Goal: Transaction & Acquisition: Purchase product/service

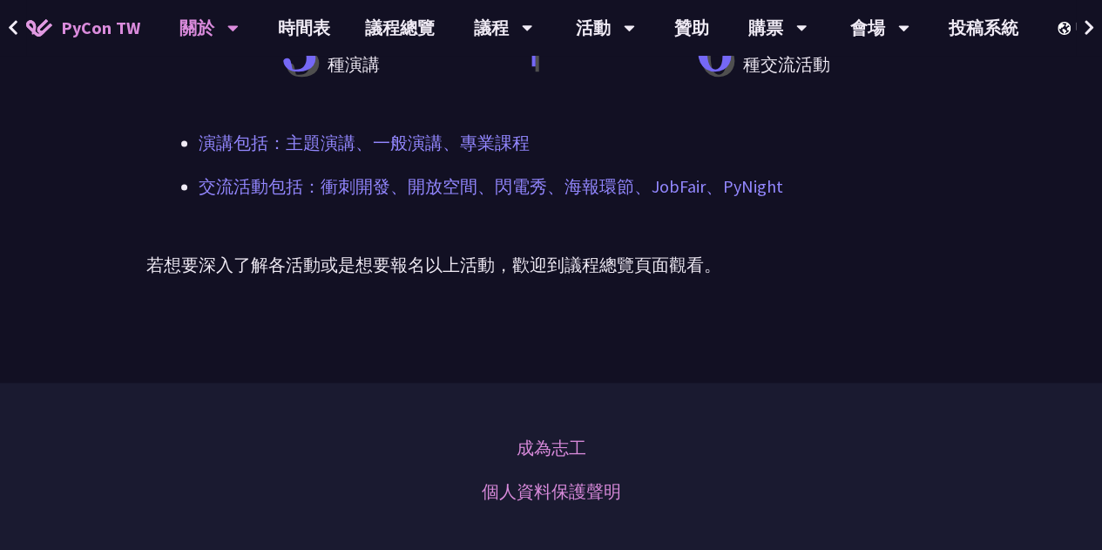
scroll to position [718, 0]
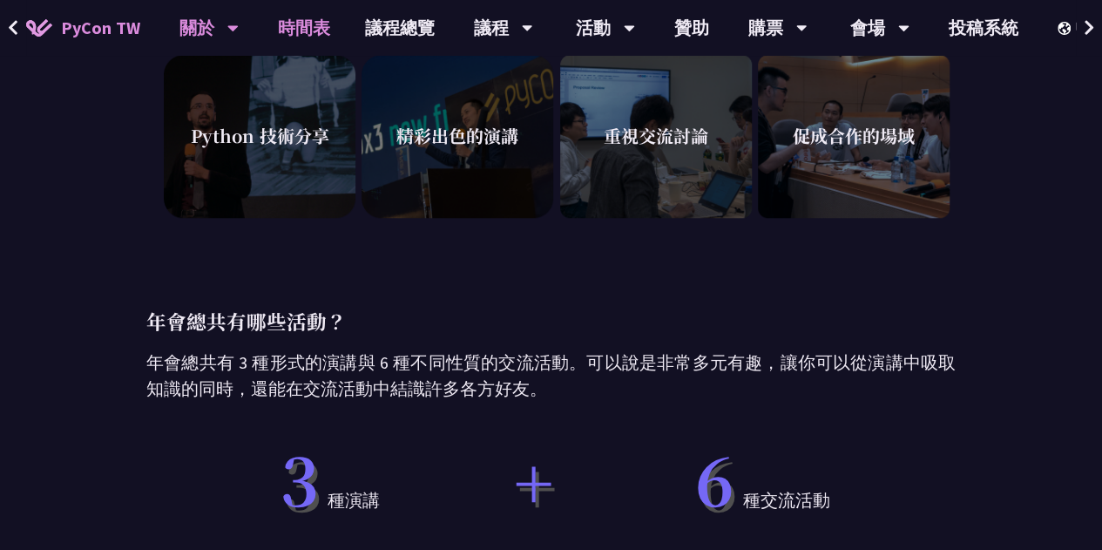
click at [301, 36] on link "時間表" at bounding box center [303, 28] width 87 height 56
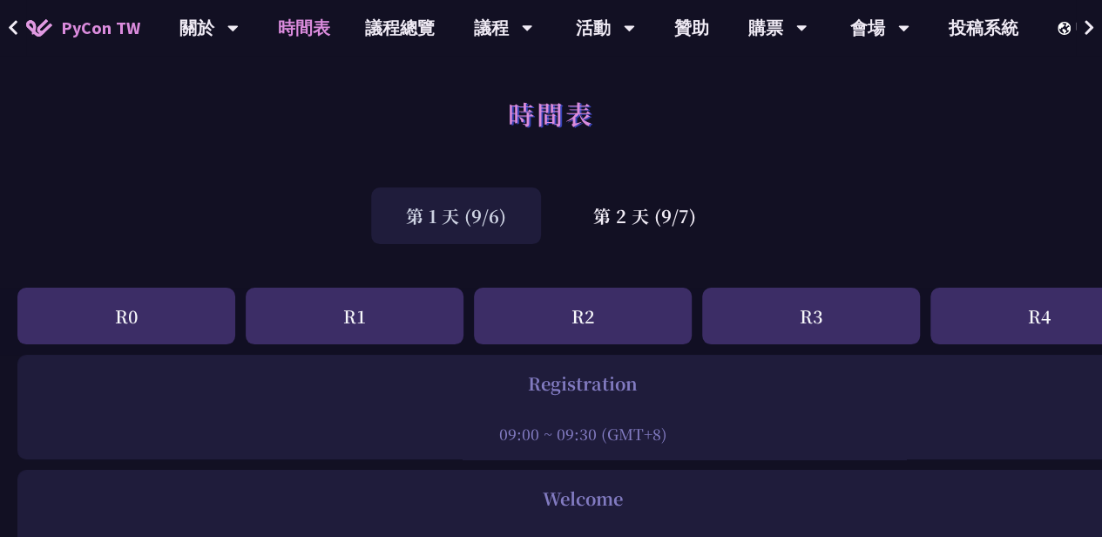
drag, startPoint x: 138, startPoint y: 330, endPoint x: 156, endPoint y: 328, distance: 18.4
click at [138, 330] on div "R0" at bounding box center [126, 315] width 218 height 57
click at [352, 325] on div "R1" at bounding box center [355, 315] width 218 height 57
click at [626, 223] on div "第 2 天 (9/7)" at bounding box center [644, 215] width 172 height 57
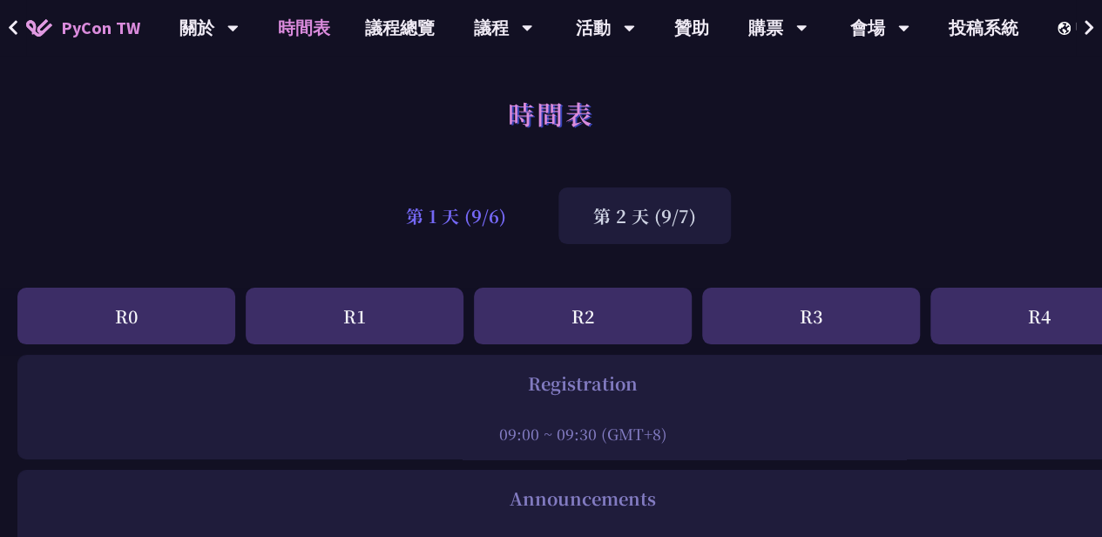
click at [496, 217] on div "第 1 天 (9/6)" at bounding box center [456, 215] width 170 height 57
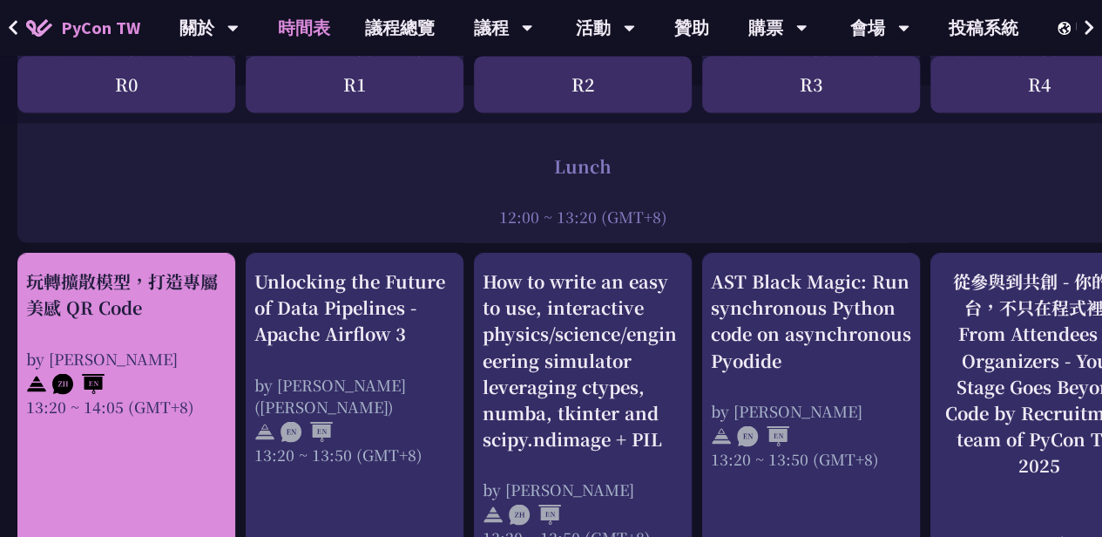
scroll to position [1306, 0]
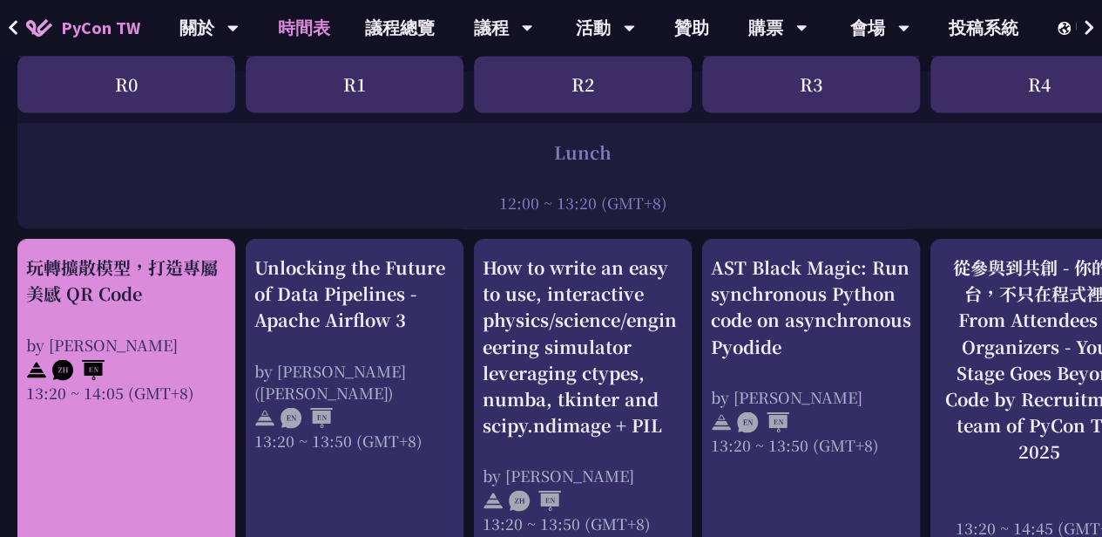
click at [182, 327] on div "玩轉擴散模型，打造專屬美感 QR Code by Jiawei 13:20 ~ 14:05 (GMT+8)" at bounding box center [126, 328] width 200 height 148
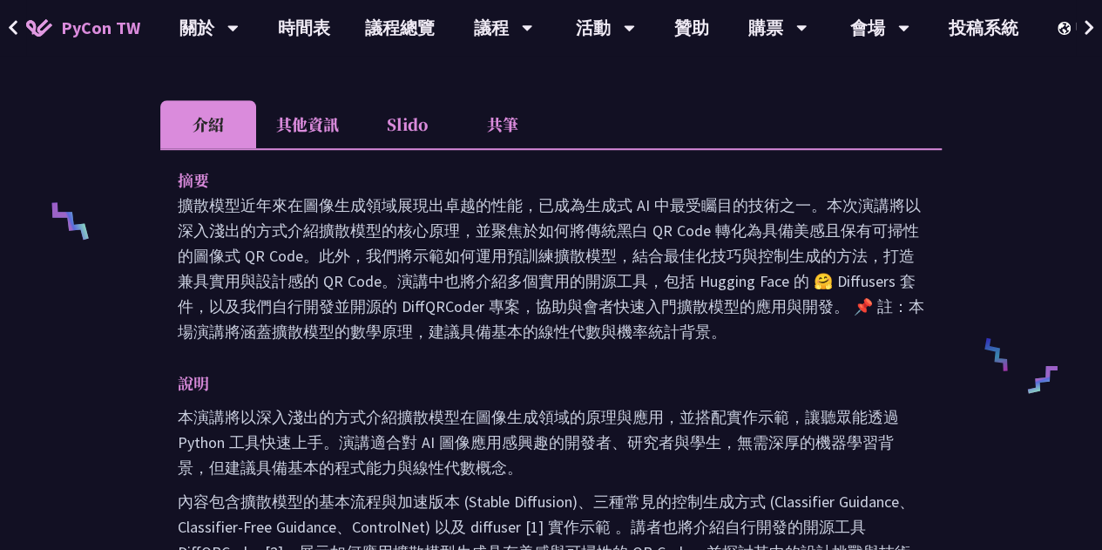
scroll to position [871, 0]
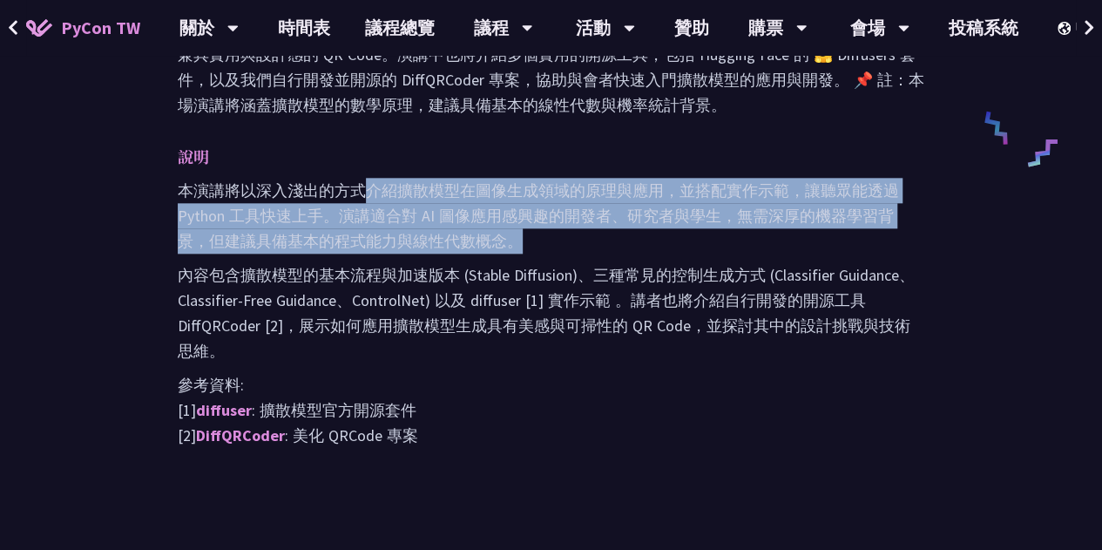
drag, startPoint x: 368, startPoint y: 179, endPoint x: 913, endPoint y: 240, distance: 548.6
click at [913, 240] on p "本演講將以深入淺出的方式介紹擴散模型在圖像生成領域的原理與應用，並搭配實作示範，讓聽眾能透過 Python 工具快速上手。演講適合對 AI 圖像應用感興趣的開…" at bounding box center [551, 216] width 746 height 76
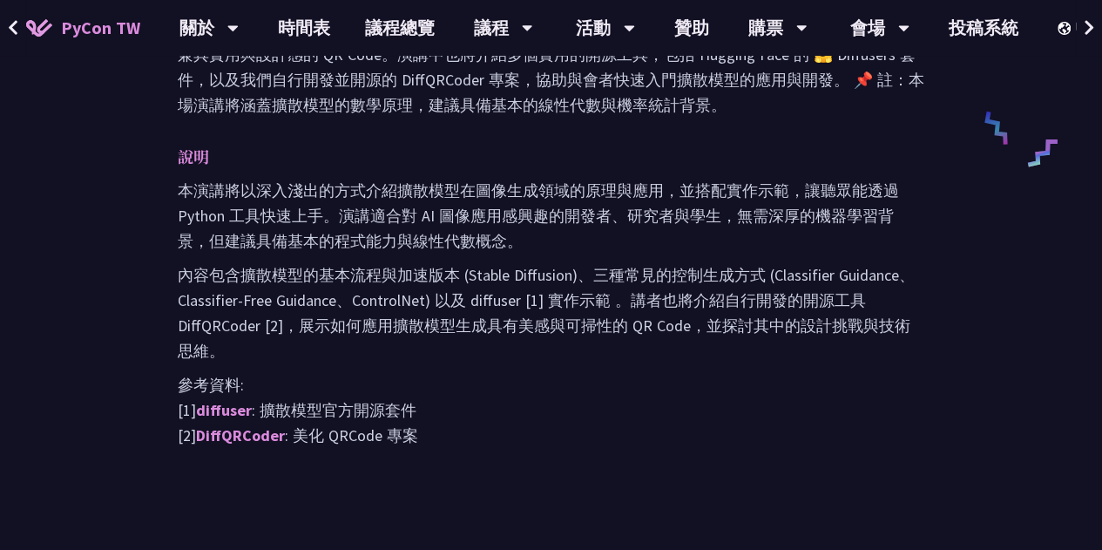
click at [813, 289] on p "內容包含擴散模型的基本流程與加速版本 (Stable Diffusion)、三種常見的控制生成方式 (Classifier Guidance、Classifi…" at bounding box center [551, 312] width 746 height 101
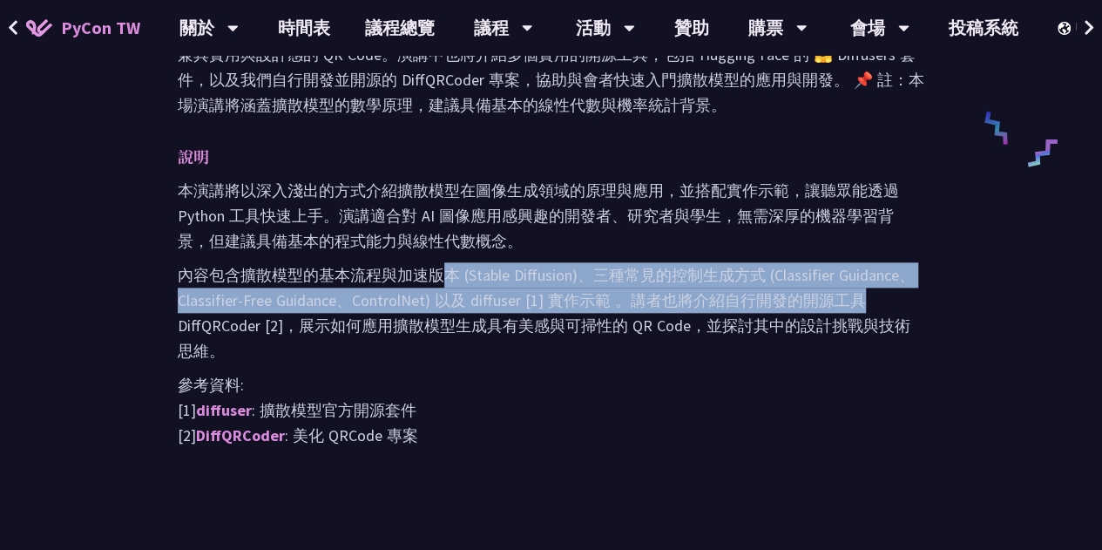
drag, startPoint x: 442, startPoint y: 267, endPoint x: 856, endPoint y: 290, distance: 414.3
click at [856, 290] on p "內容包含擴散模型的基本流程與加速版本 (Stable Diffusion)、三種常見的控制生成方式 (Classifier Guidance、Classifi…" at bounding box center [551, 312] width 746 height 101
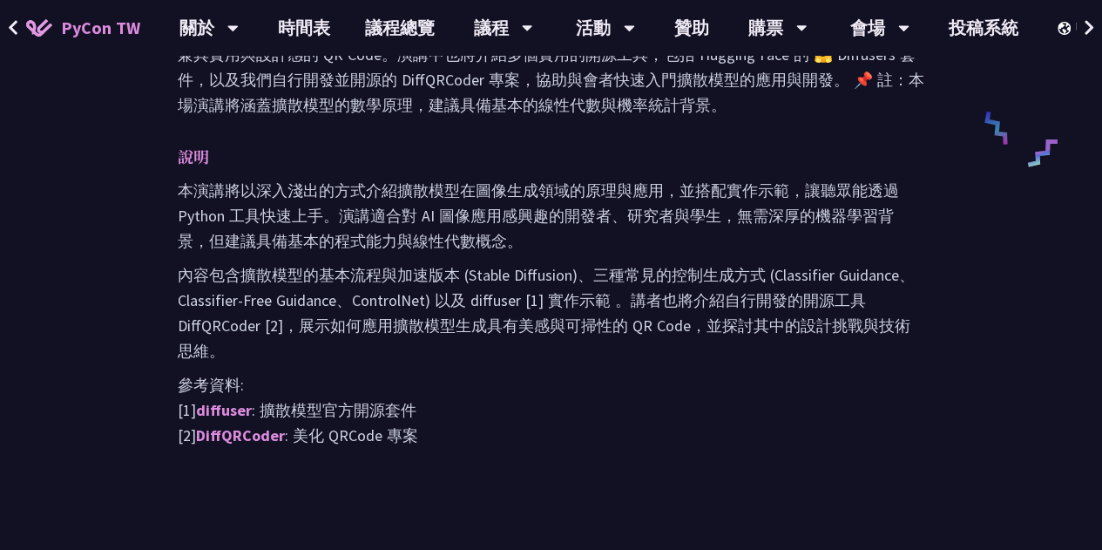
click at [822, 339] on p "內容包含擴散模型的基本流程與加速版本 (Stable Diffusion)、三種常見的控制生成方式 (Classifier Guidance、Classifi…" at bounding box center [551, 312] width 746 height 101
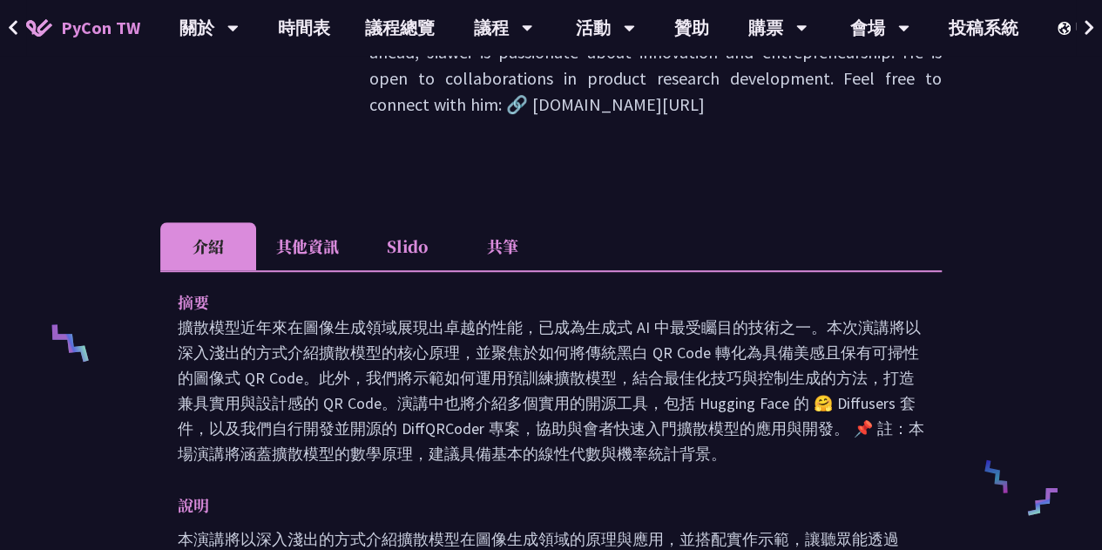
click at [304, 246] on li "其他資訊" at bounding box center [307, 246] width 103 height 48
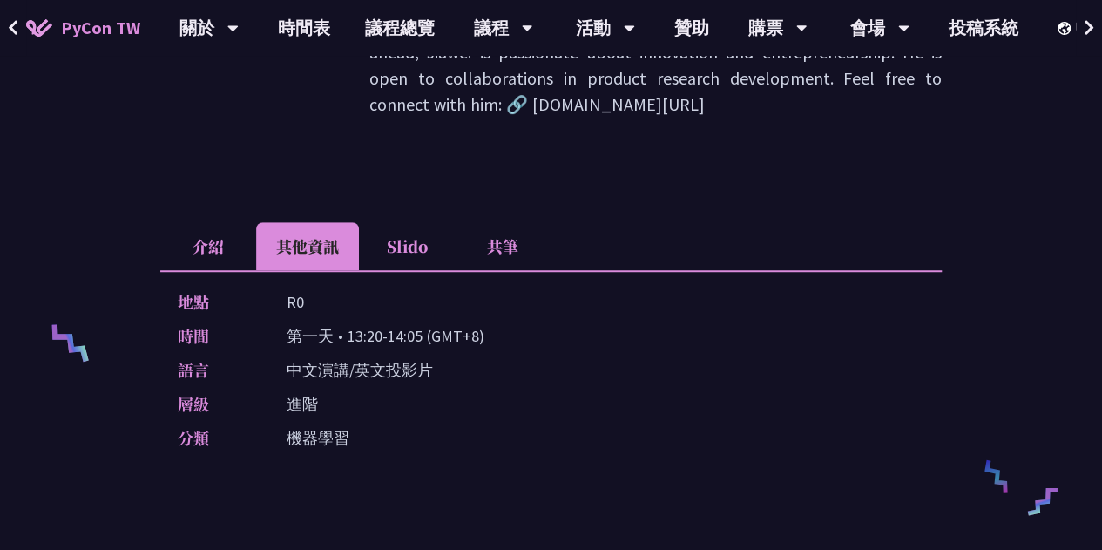
click at [397, 246] on li "Slido" at bounding box center [407, 246] width 96 height 48
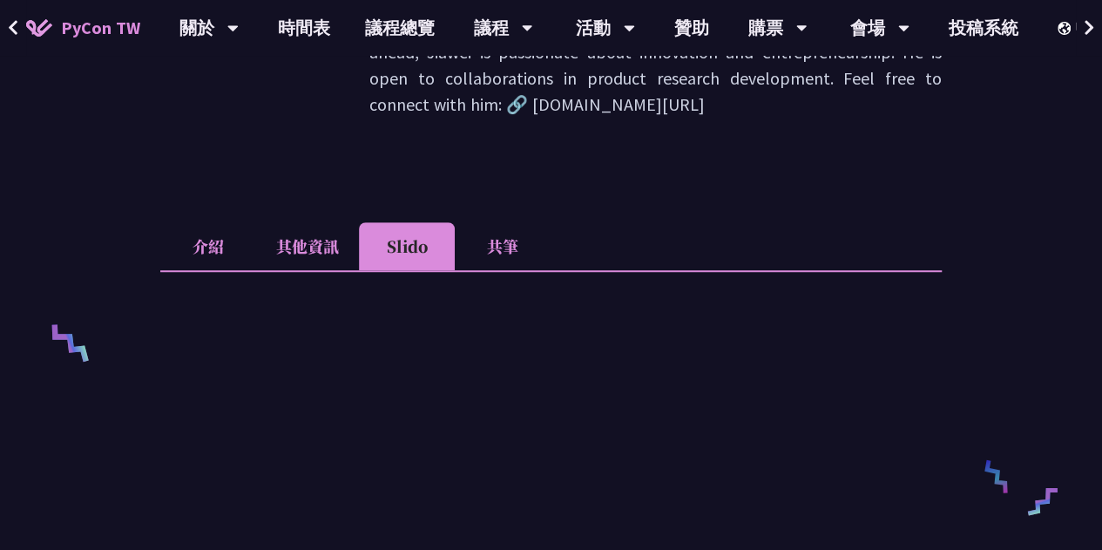
click at [323, 246] on li "其他資訊" at bounding box center [307, 246] width 103 height 48
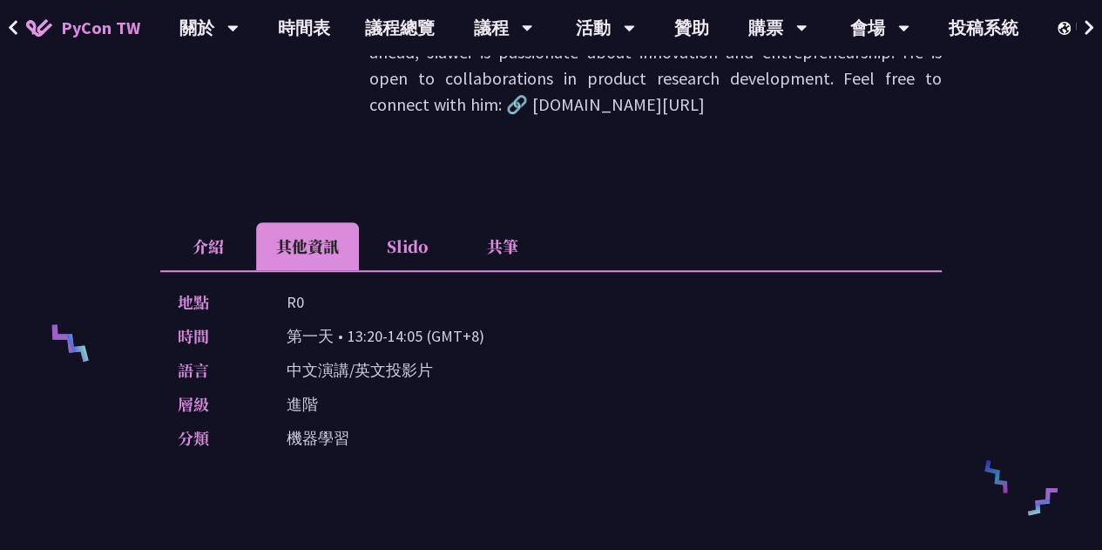
click at [422, 248] on li "Slido" at bounding box center [407, 246] width 96 height 48
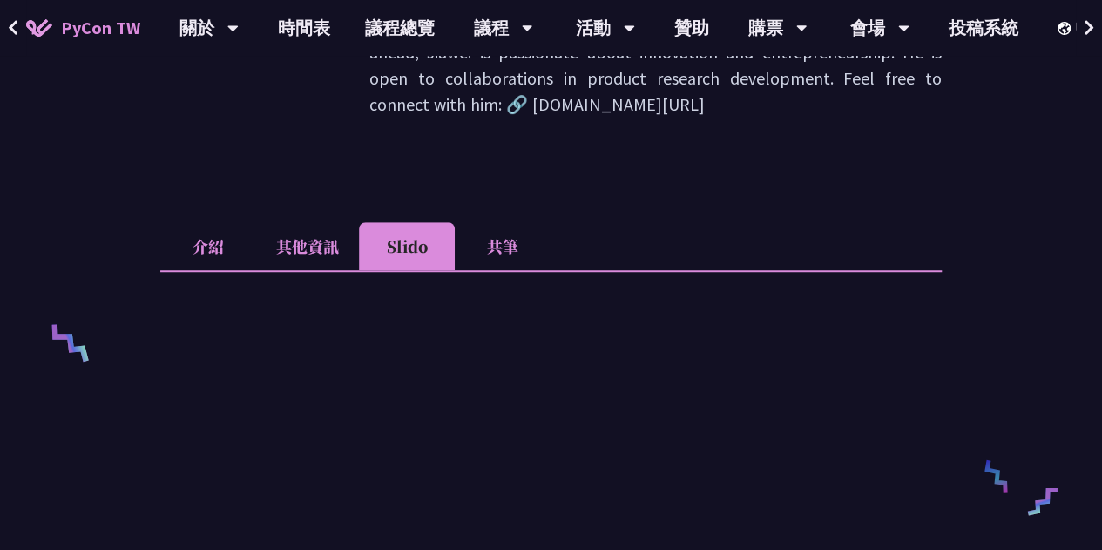
drag, startPoint x: 510, startPoint y: 248, endPoint x: 496, endPoint y: 248, distance: 13.9
click at [510, 248] on li "共筆" at bounding box center [503, 246] width 96 height 48
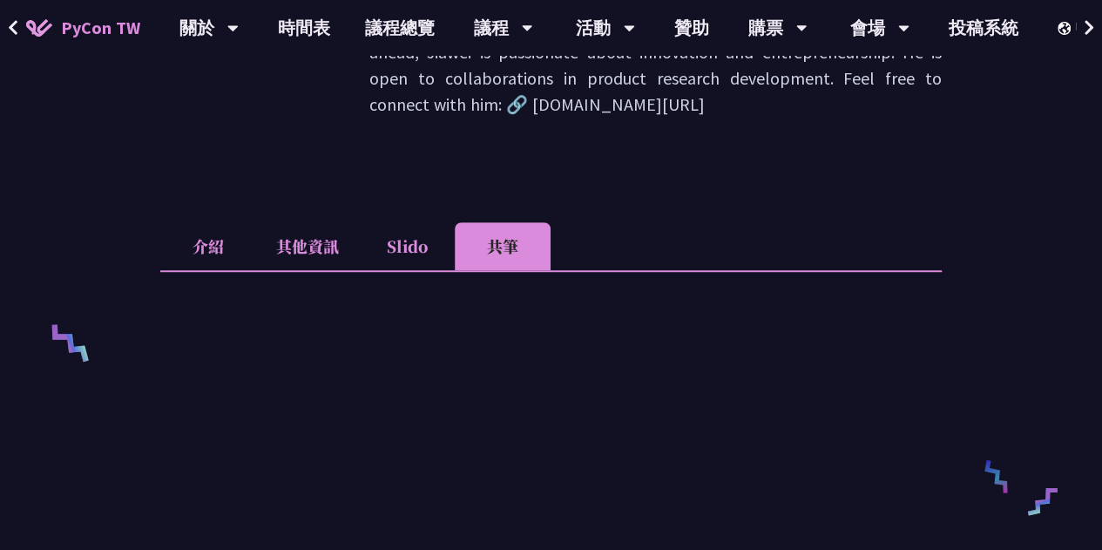
click at [424, 245] on li "Slido" at bounding box center [407, 246] width 96 height 48
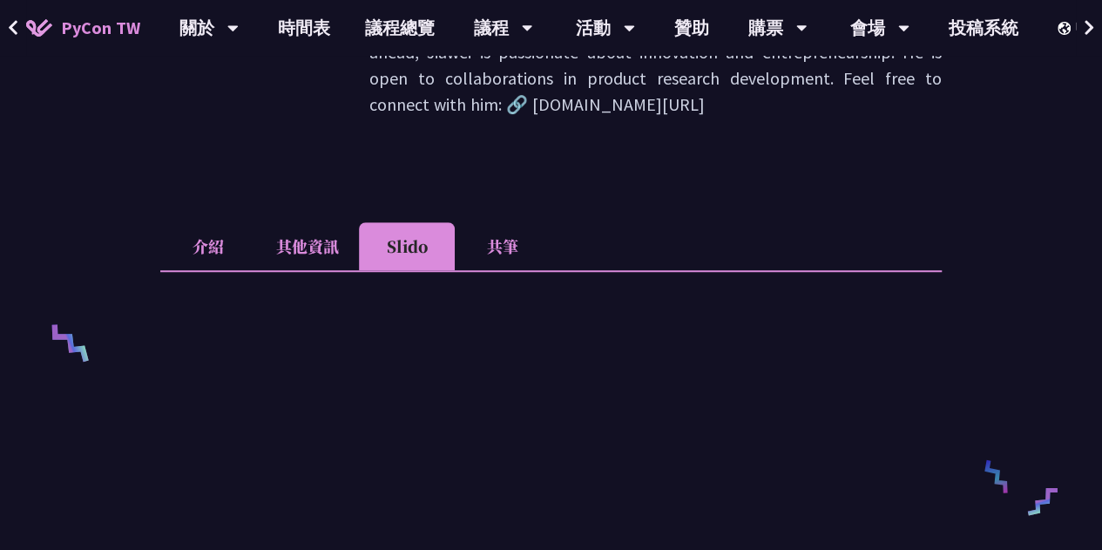
drag, startPoint x: 326, startPoint y: 250, endPoint x: 312, endPoint y: 251, distance: 14.0
click at [326, 250] on li "其他資訊" at bounding box center [307, 246] width 103 height 48
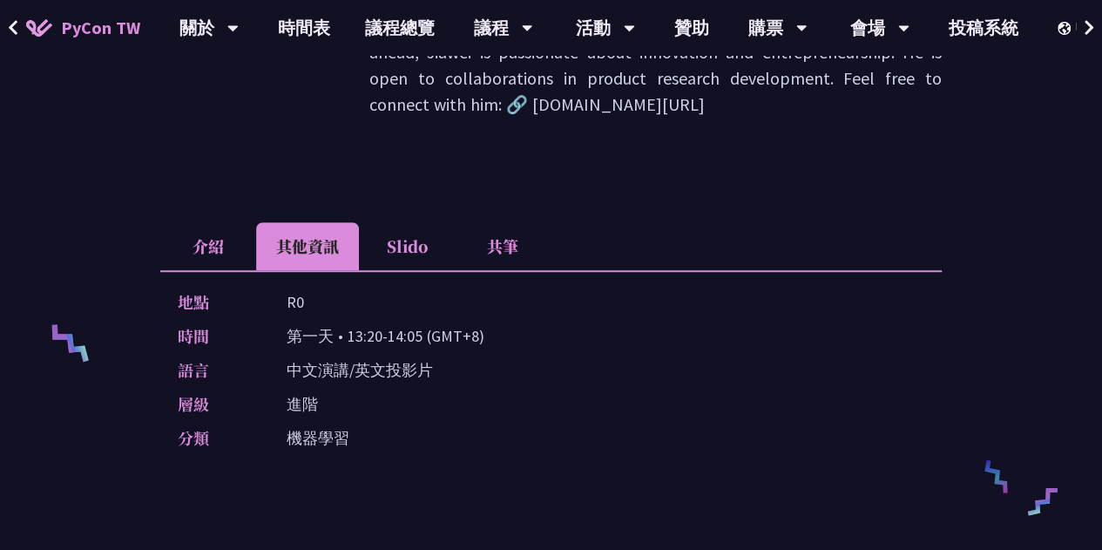
click at [160, 262] on li "介紹" at bounding box center [208, 246] width 96 height 48
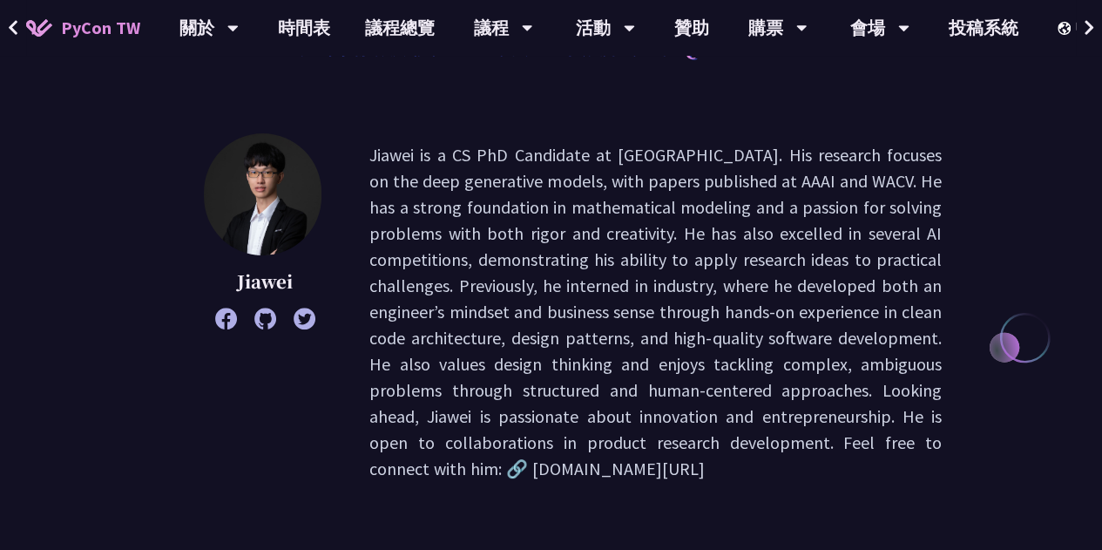
scroll to position [0, 0]
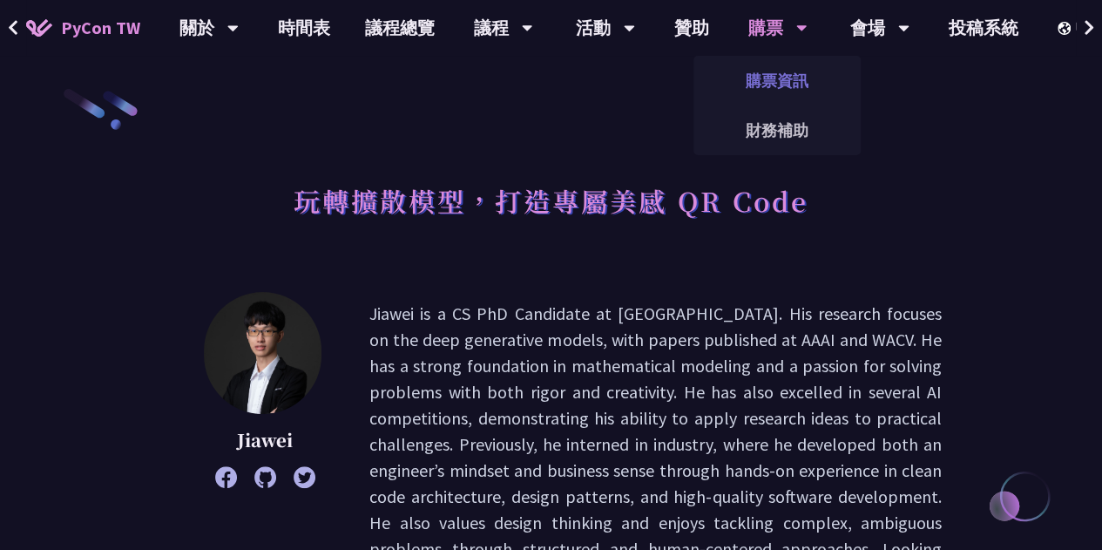
click at [761, 87] on link "購票資訊" at bounding box center [776, 80] width 167 height 41
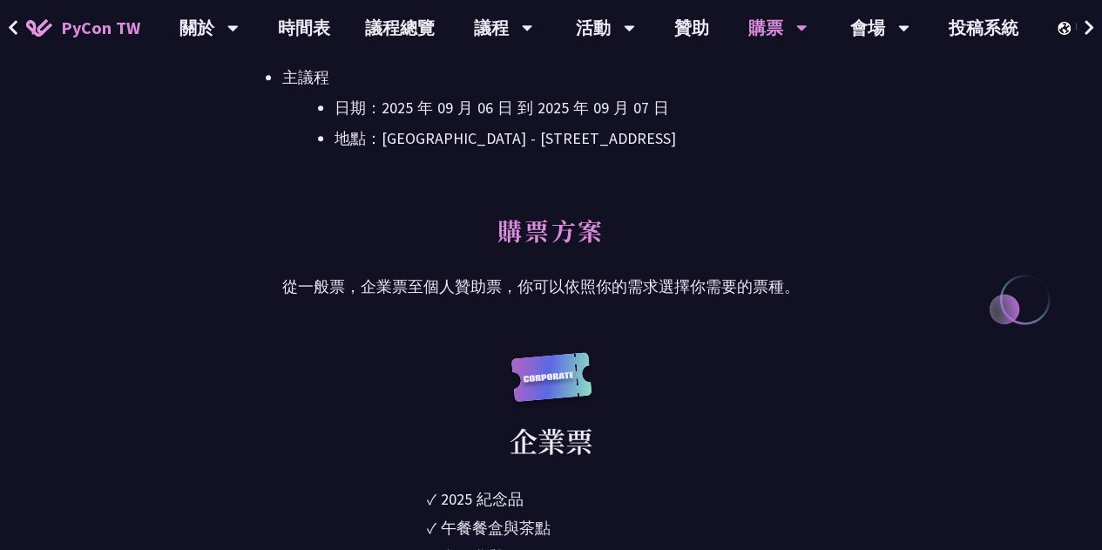
scroll to position [697, 0]
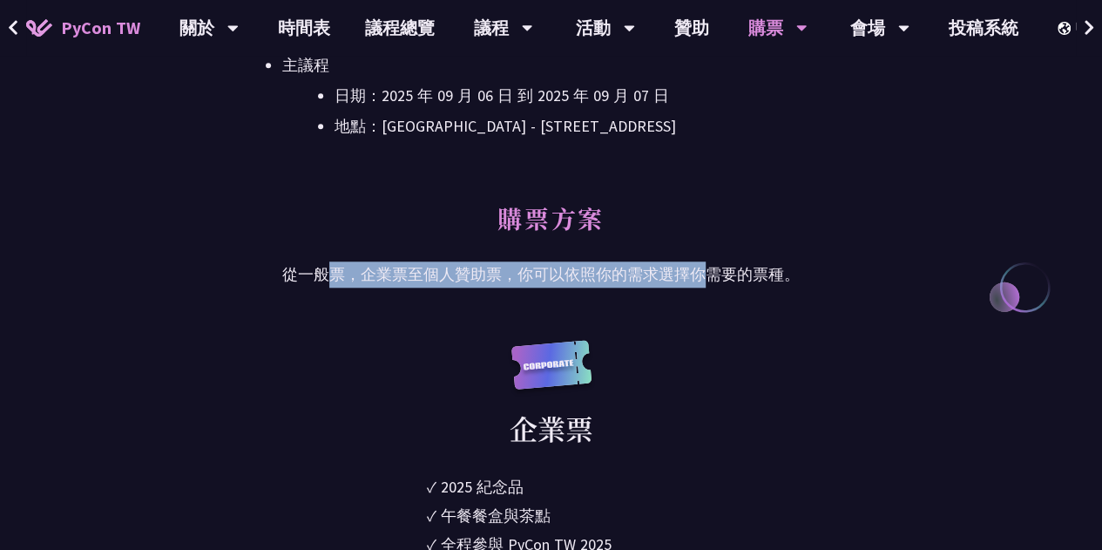
drag, startPoint x: 325, startPoint y: 274, endPoint x: 711, endPoint y: 269, distance: 385.9
click at [711, 269] on p "從一般票，企業票至個人贊助票，你可以依照你的需求選擇你需要的票種。" at bounding box center [550, 274] width 537 height 26
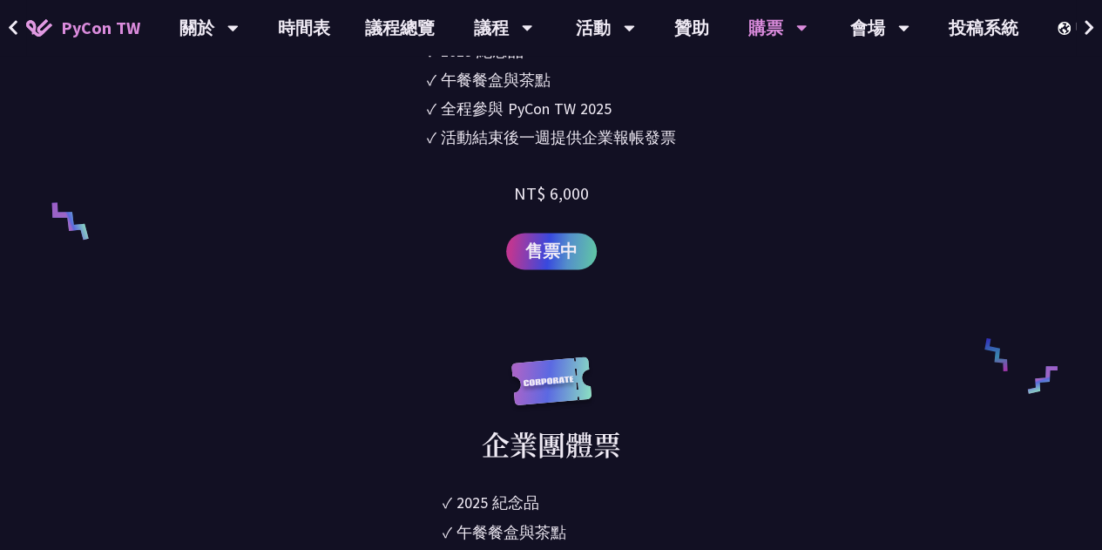
scroll to position [1394, 0]
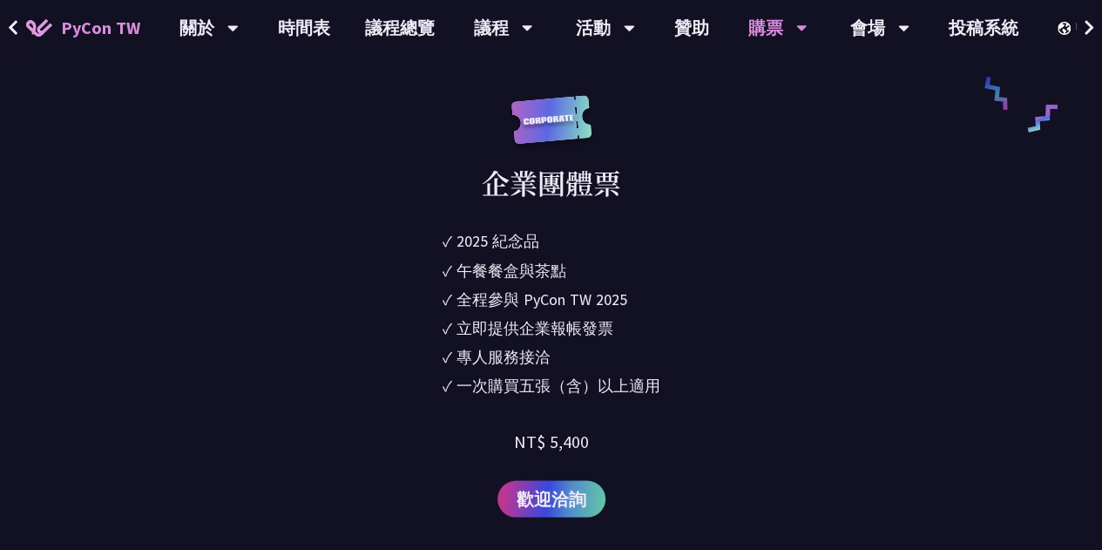
drag, startPoint x: 479, startPoint y: 236, endPoint x: 697, endPoint y: 327, distance: 236.2
click at [697, 327] on div "企業團體票 ✓ 2025 [PERSON_NAME]✓ 午餐餐盒與茶點 ✓ 全程參與 PyCon TW 2025 ✓ 立即提供企業報帳發票 ✓ 專人服務接洽 …" at bounding box center [550, 306] width 537 height 422
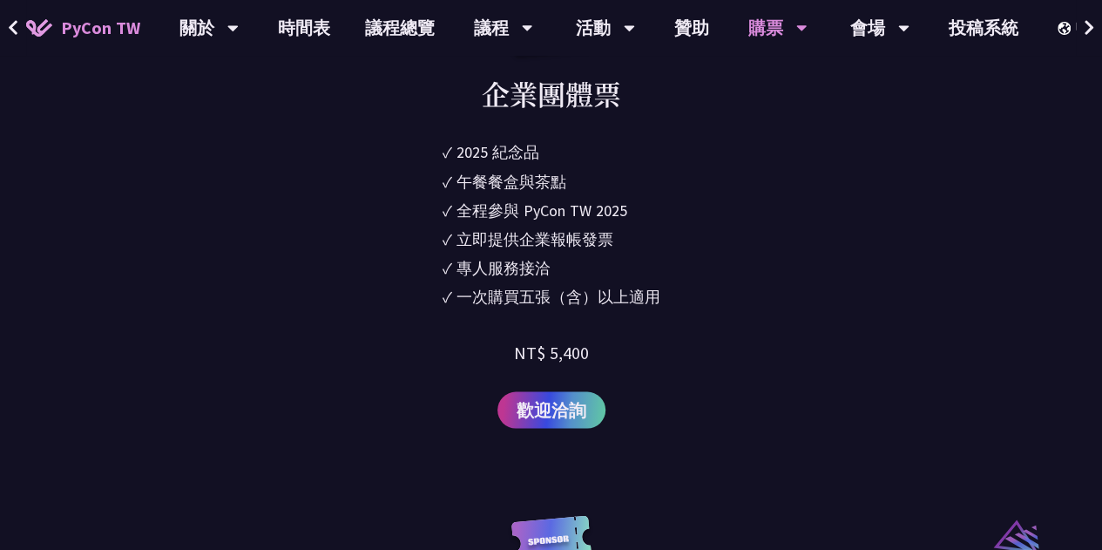
scroll to position [1481, 0]
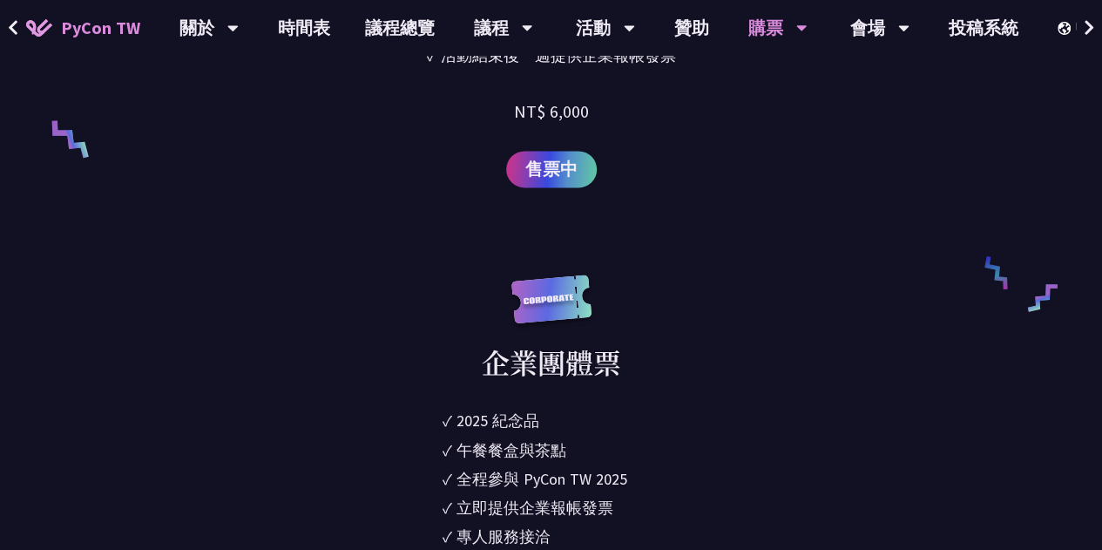
scroll to position [1045, 0]
